Goal: Task Accomplishment & Management: Manage account settings

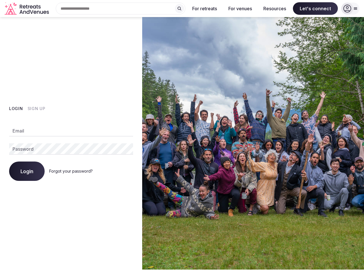
click at [182, 136] on img at bounding box center [253, 143] width 222 height 252
click at [120, 9] on div "Search Popular Destinations [GEOGRAPHIC_DATA], [GEOGRAPHIC_DATA] [GEOGRAPHIC_DA…" at bounding box center [118, 9] width 134 height 12
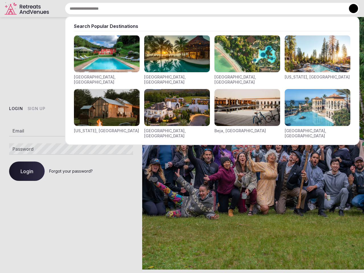
click at [179, 9] on input "text" at bounding box center [212, 9] width 294 height 12
click at [205, 9] on input "text" at bounding box center [212, 9] width 294 height 12
click at [240, 9] on input "text" at bounding box center [212, 9] width 294 height 12
click at [274, 9] on input "text" at bounding box center [212, 9] width 294 height 12
click at [315, 9] on input "text" at bounding box center [212, 9] width 294 height 12
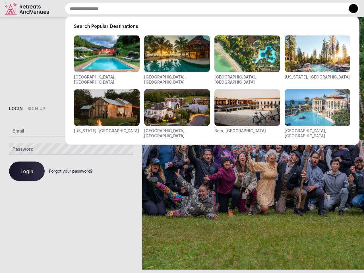
click at [350, 9] on button at bounding box center [353, 8] width 9 height 9
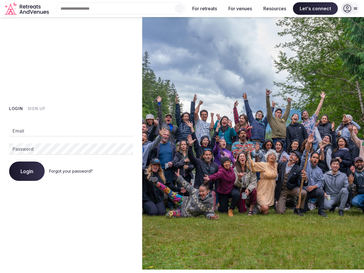
click at [16, 109] on button "Login" at bounding box center [16, 109] width 14 height 6
click at [36, 109] on button "Sign Up" at bounding box center [37, 109] width 18 height 6
